Goal: Task Accomplishment & Management: Manage account settings

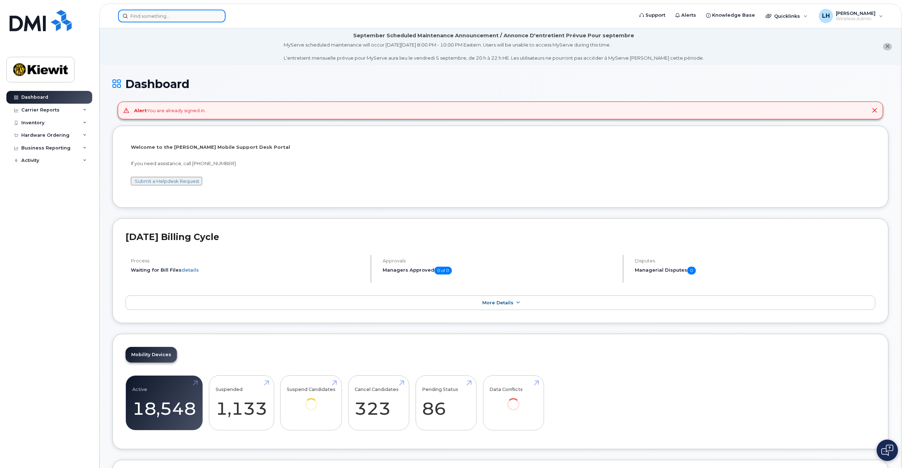
click at [158, 20] on input at bounding box center [171, 16] width 107 height 13
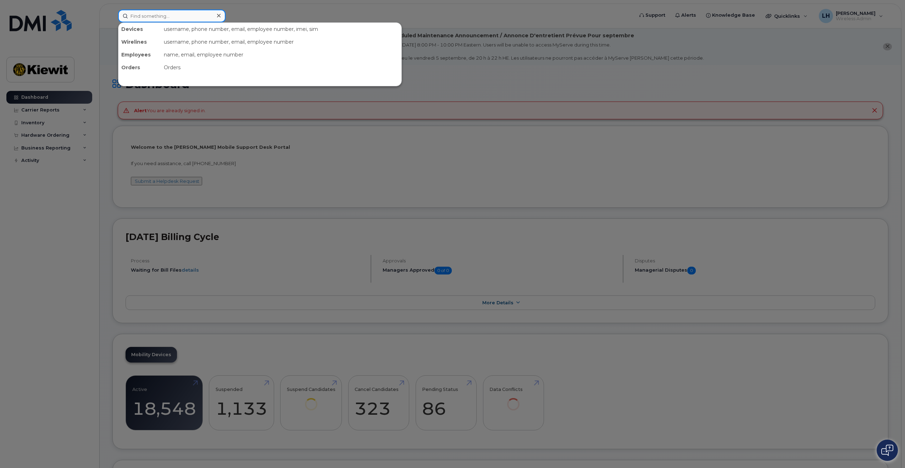
paste input "5448110206"
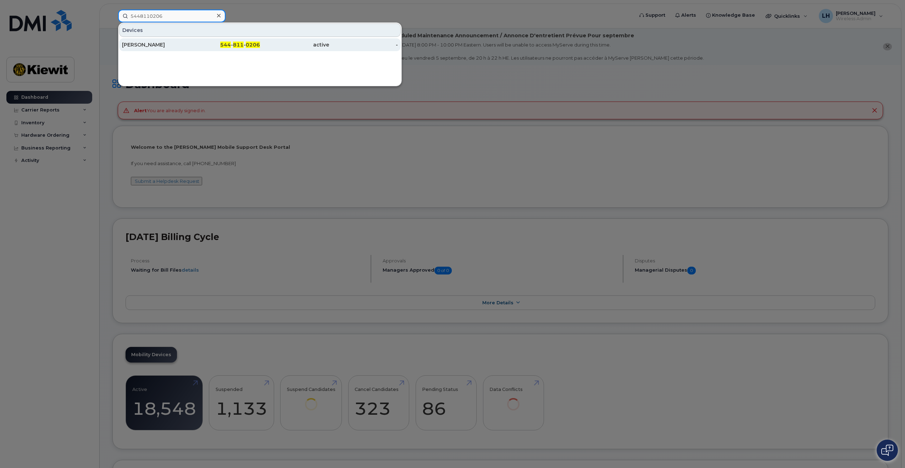
type input "5448110206"
click at [184, 43] on div "[PERSON_NAME]" at bounding box center [156, 44] width 69 height 7
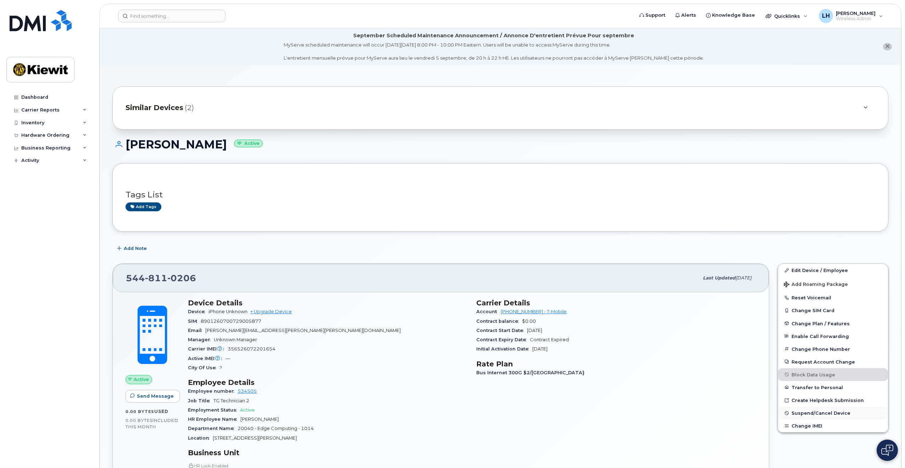
click at [819, 413] on span "Suspend/Cancel Device" at bounding box center [821, 412] width 59 height 5
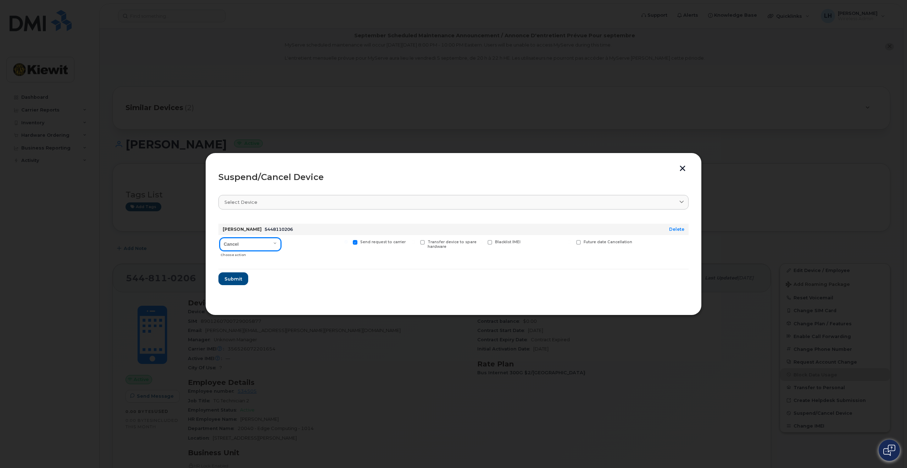
click at [262, 245] on select "Cancel Suspend - Reduced Rate Suspend - Full Rate Suspend - Lost Device/Stolen …" at bounding box center [250, 244] width 61 height 13
click at [422, 242] on span at bounding box center [422, 242] width 5 height 5
click at [415, 242] on input "Transfer device to spare hardware" at bounding box center [414, 242] width 4 height 4
click at [276, 240] on select "Cancel Suspend - Reduced Rate Suspend - Full Rate Suspend - Lost Device/Stolen …" at bounding box center [250, 244] width 61 height 13
click at [422, 241] on span at bounding box center [422, 242] width 5 height 5
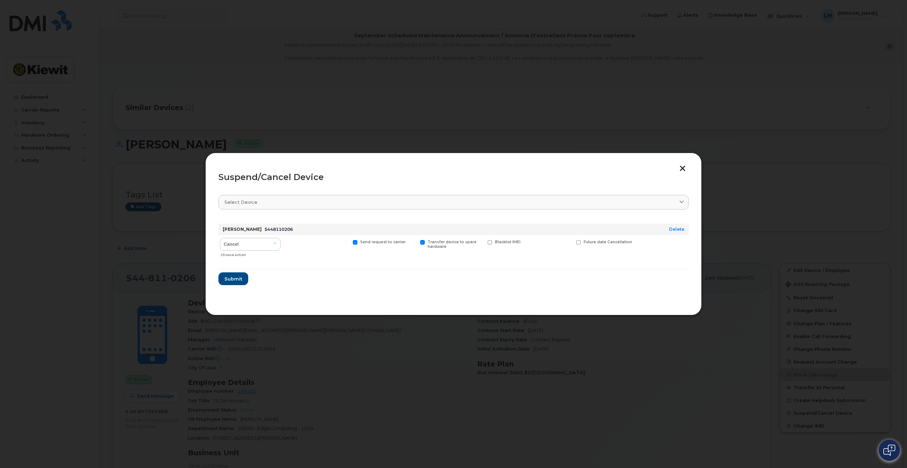
click at [415, 241] on input "Transfer device to spare hardware" at bounding box center [414, 242] width 4 height 4
checkbox input "false"
click at [234, 280] on span "Submit" at bounding box center [233, 278] width 18 height 7
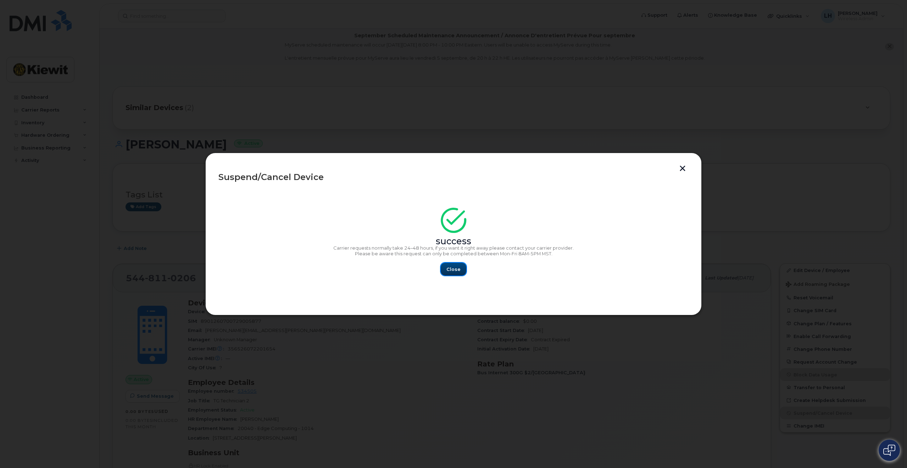
click at [458, 266] on span "Close" at bounding box center [454, 269] width 14 height 7
